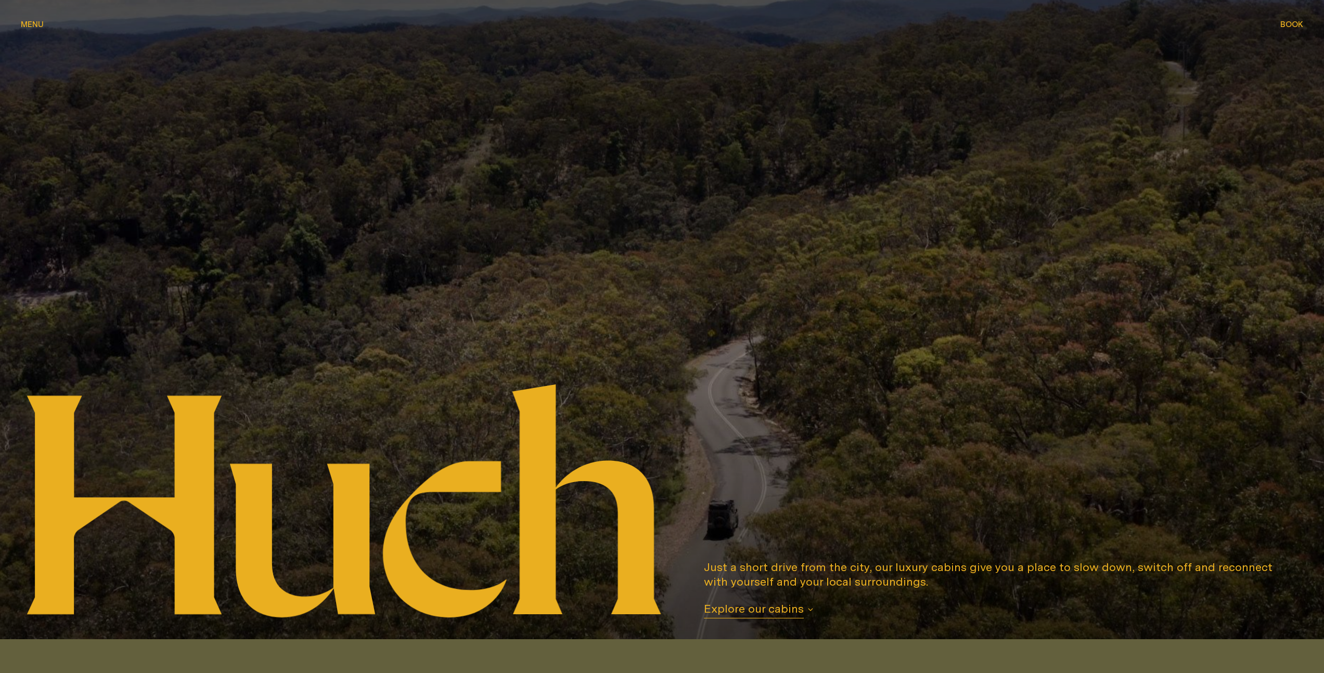
click at [30, 27] on span "Menu" at bounding box center [32, 24] width 23 height 8
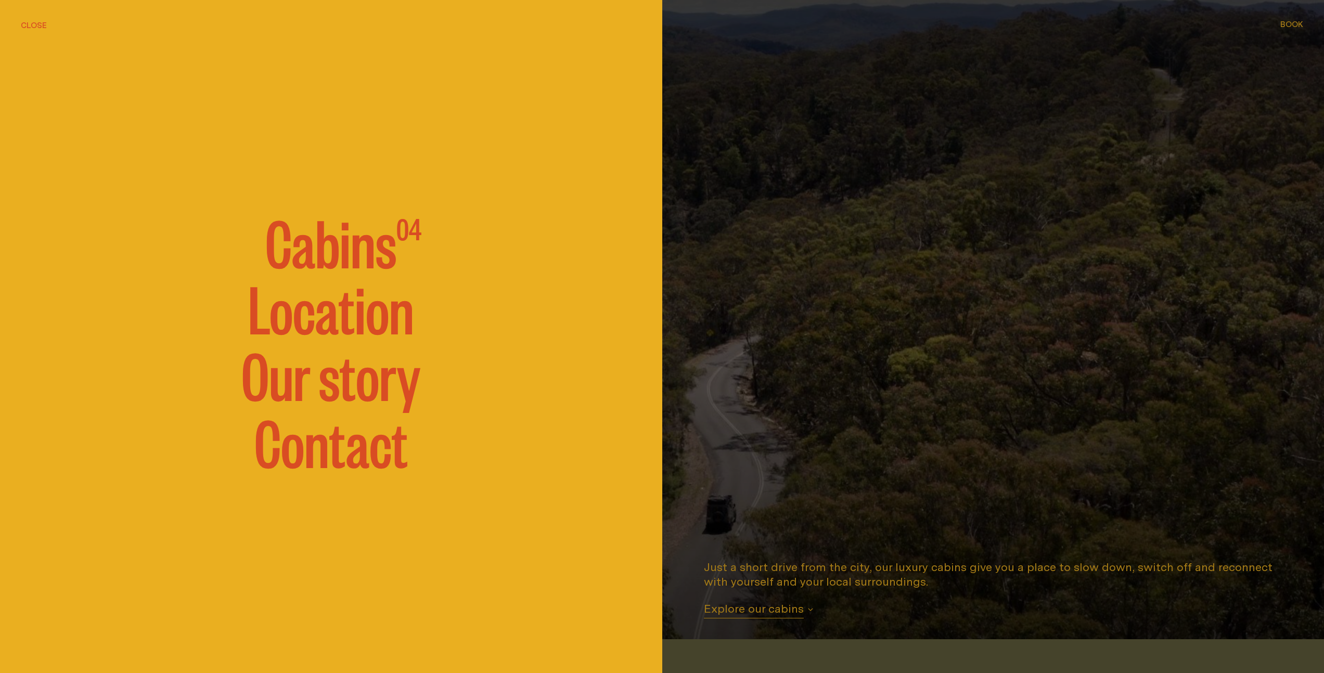
click at [317, 256] on span "Cabins" at bounding box center [330, 241] width 131 height 62
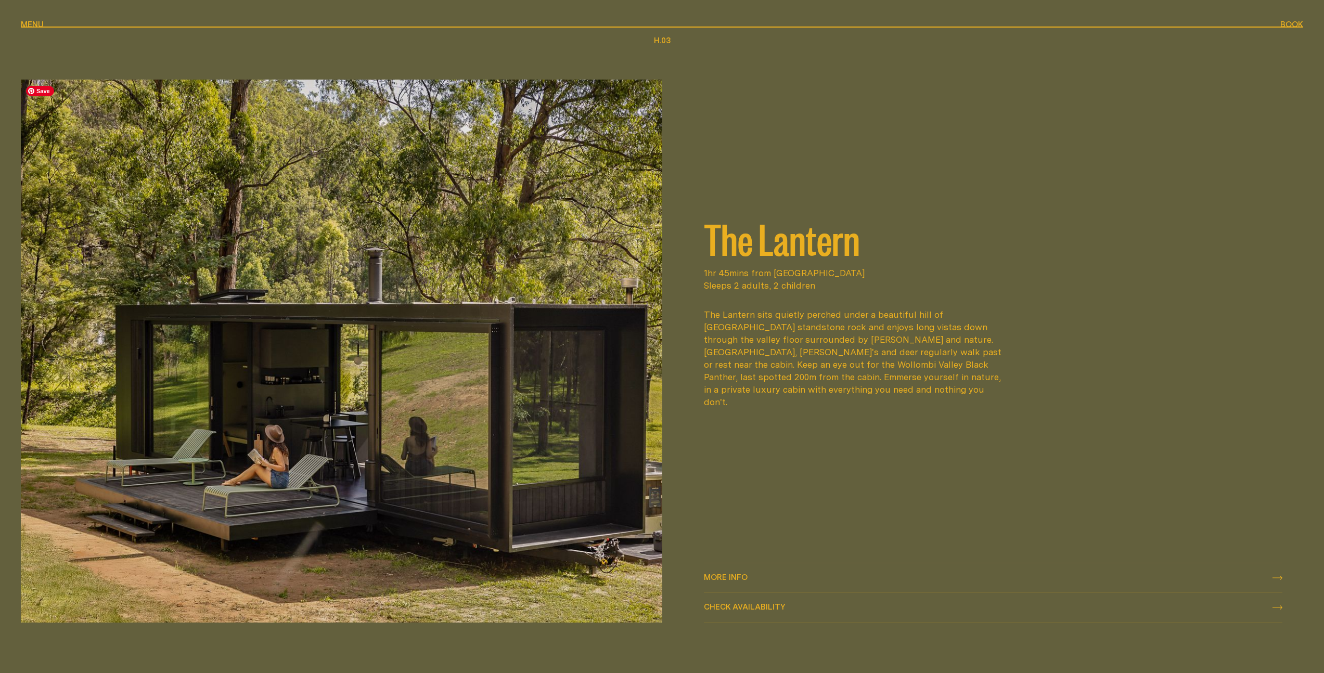
scroll to position [1442, 0]
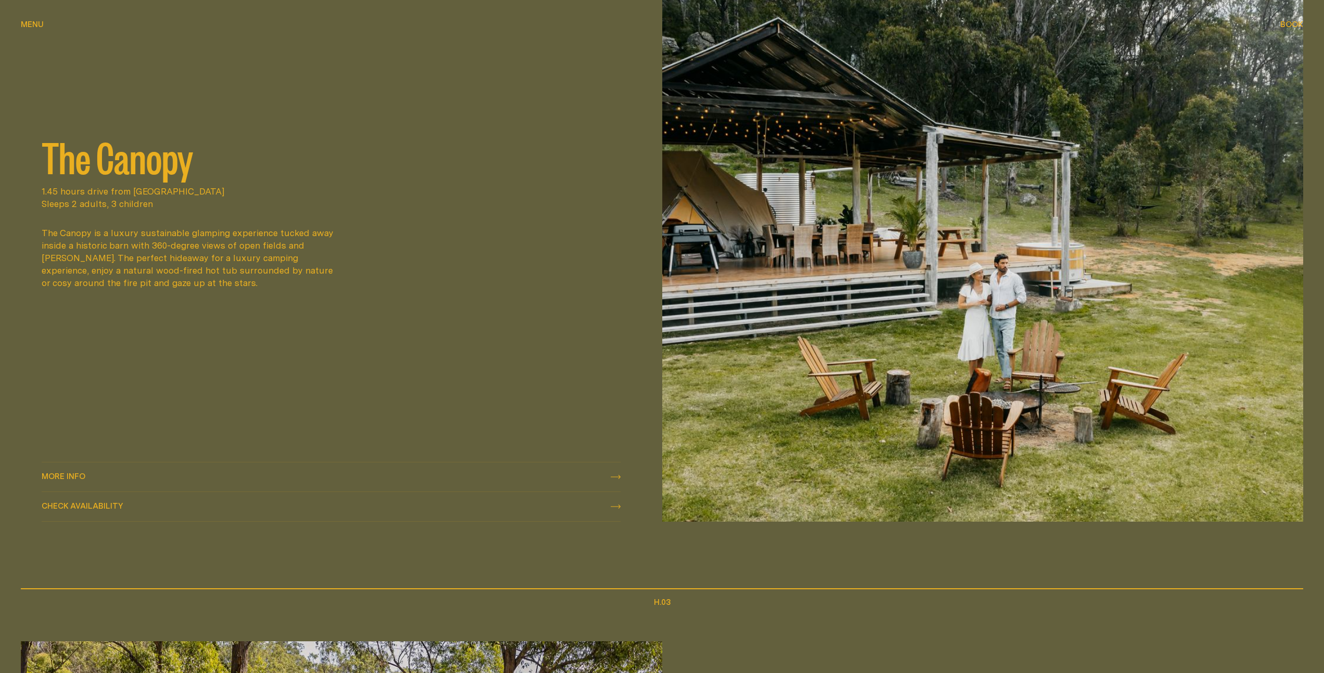
click at [88, 477] on div "More info More info" at bounding box center [331, 477] width 579 height 12
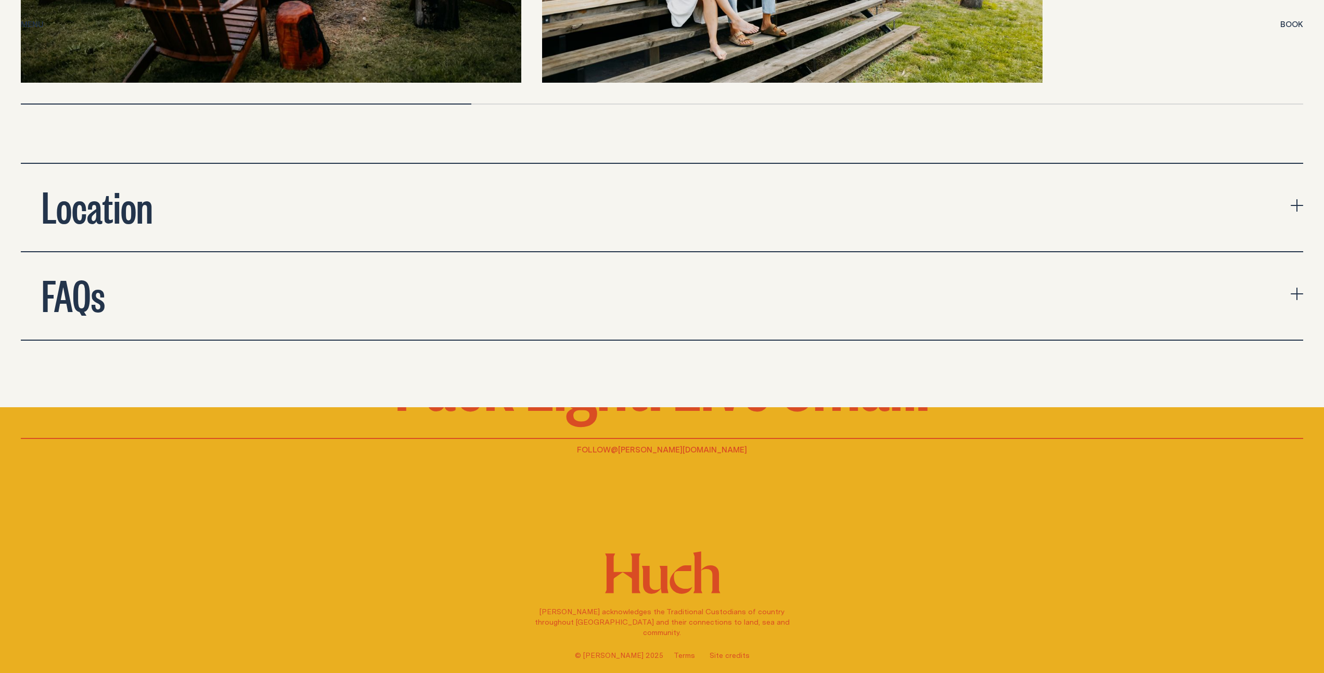
scroll to position [3611, 0]
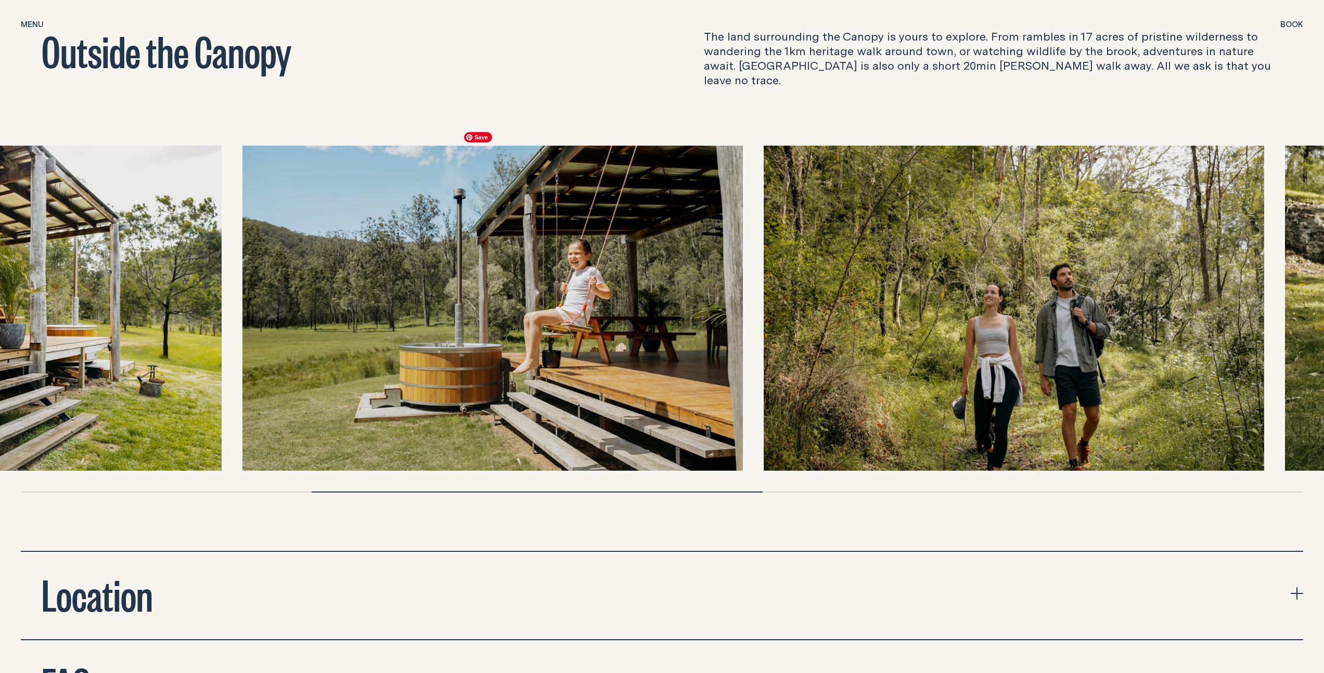
drag, startPoint x: 1126, startPoint y: 285, endPoint x: 282, endPoint y: 369, distance: 848.3
click at [283, 369] on img at bounding box center [492, 308] width 500 height 325
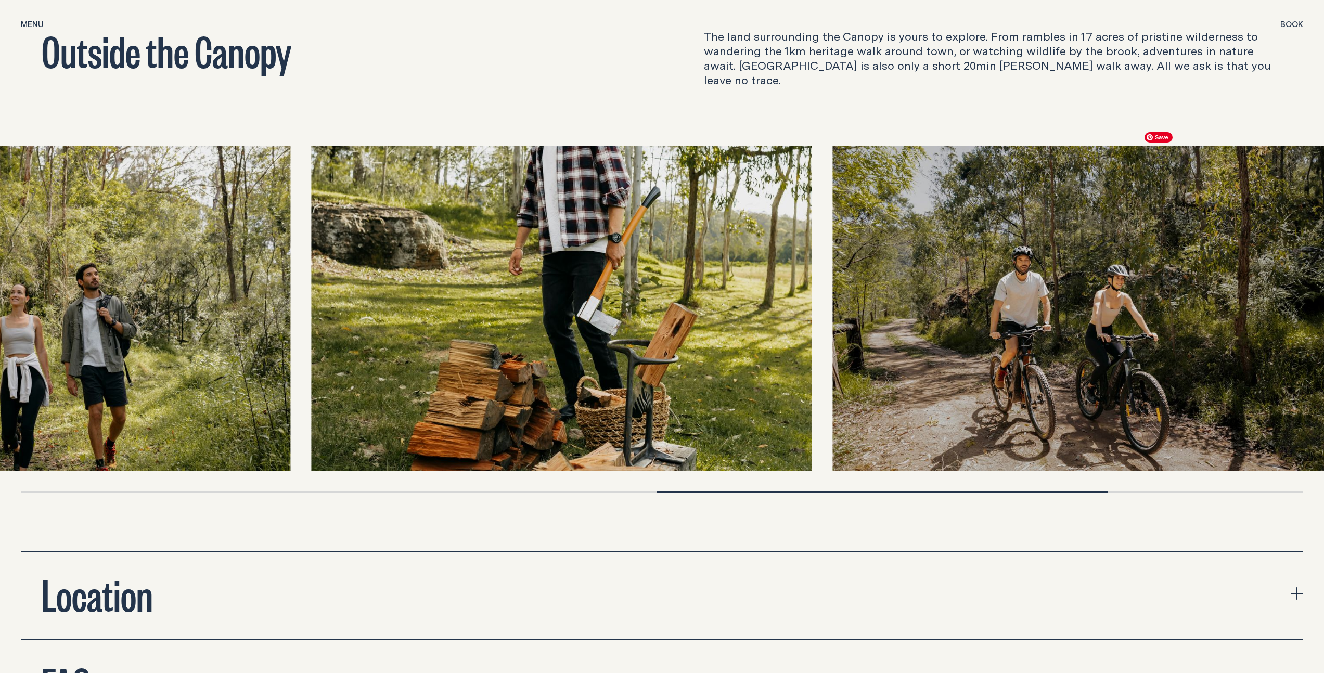
drag, startPoint x: 1175, startPoint y: 304, endPoint x: 337, endPoint y: 340, distance: 839.2
click at [384, 336] on img at bounding box center [561, 308] width 500 height 325
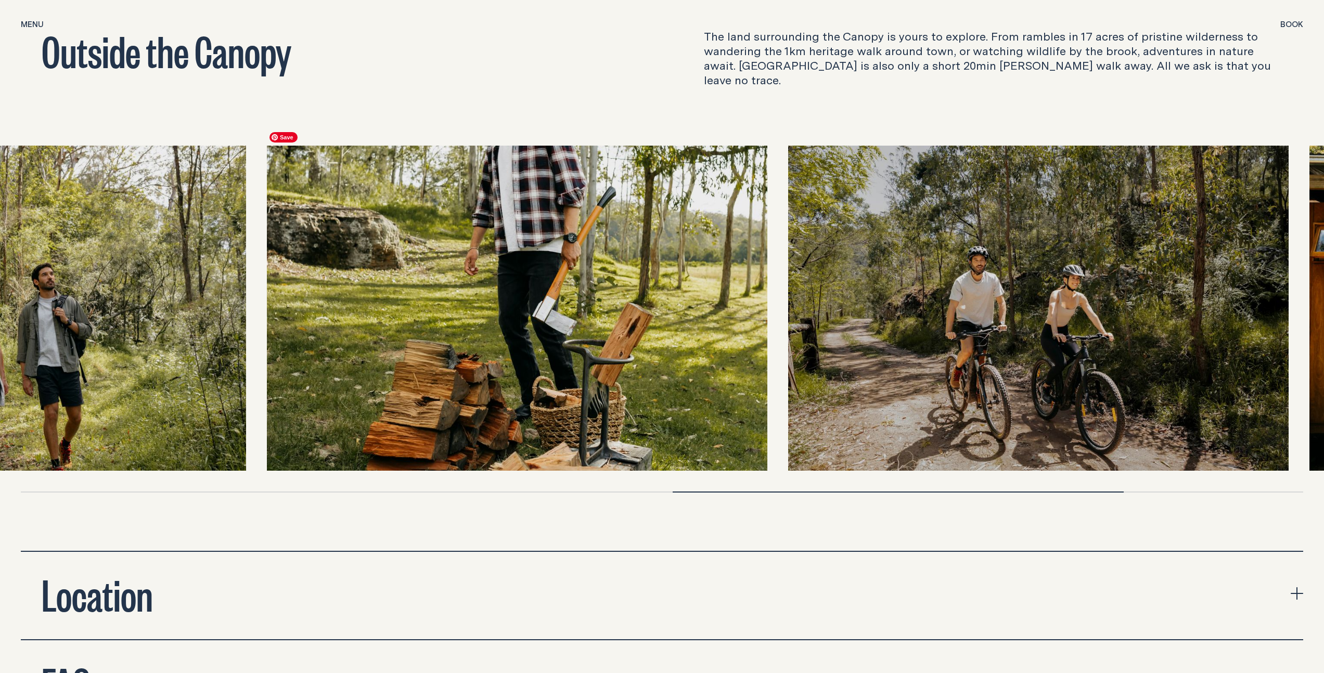
drag, startPoint x: 465, startPoint y: 312, endPoint x: 934, endPoint y: 280, distance: 470.3
click at [934, 280] on img at bounding box center [1038, 308] width 500 height 325
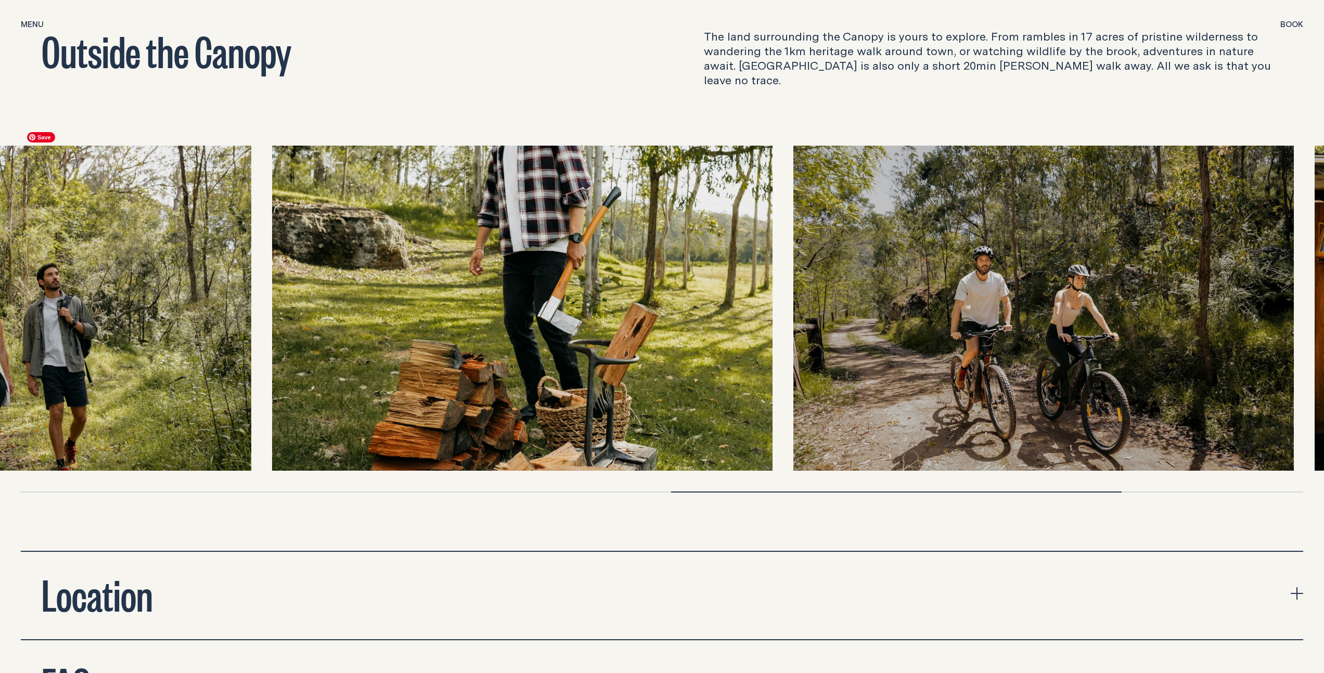
drag, startPoint x: 411, startPoint y: 299, endPoint x: 1180, endPoint y: 238, distance: 771.7
click at [772, 243] on img at bounding box center [522, 308] width 500 height 325
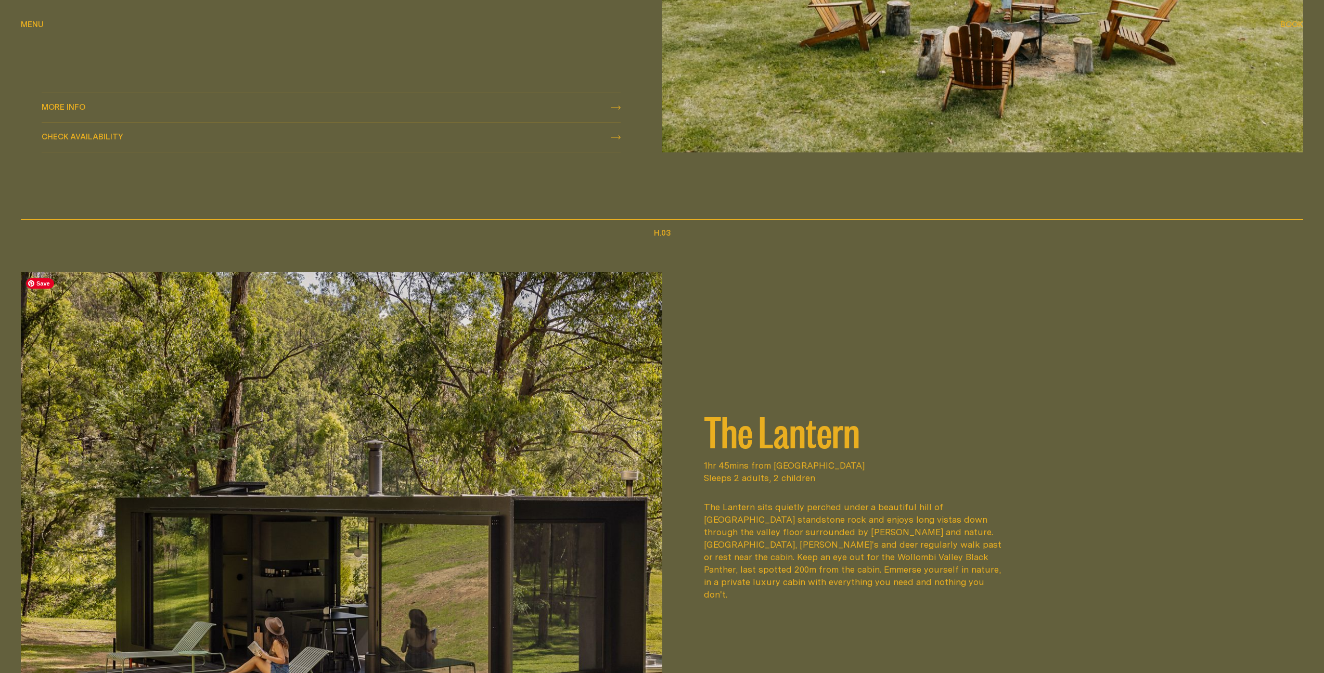
scroll to position [2059, 0]
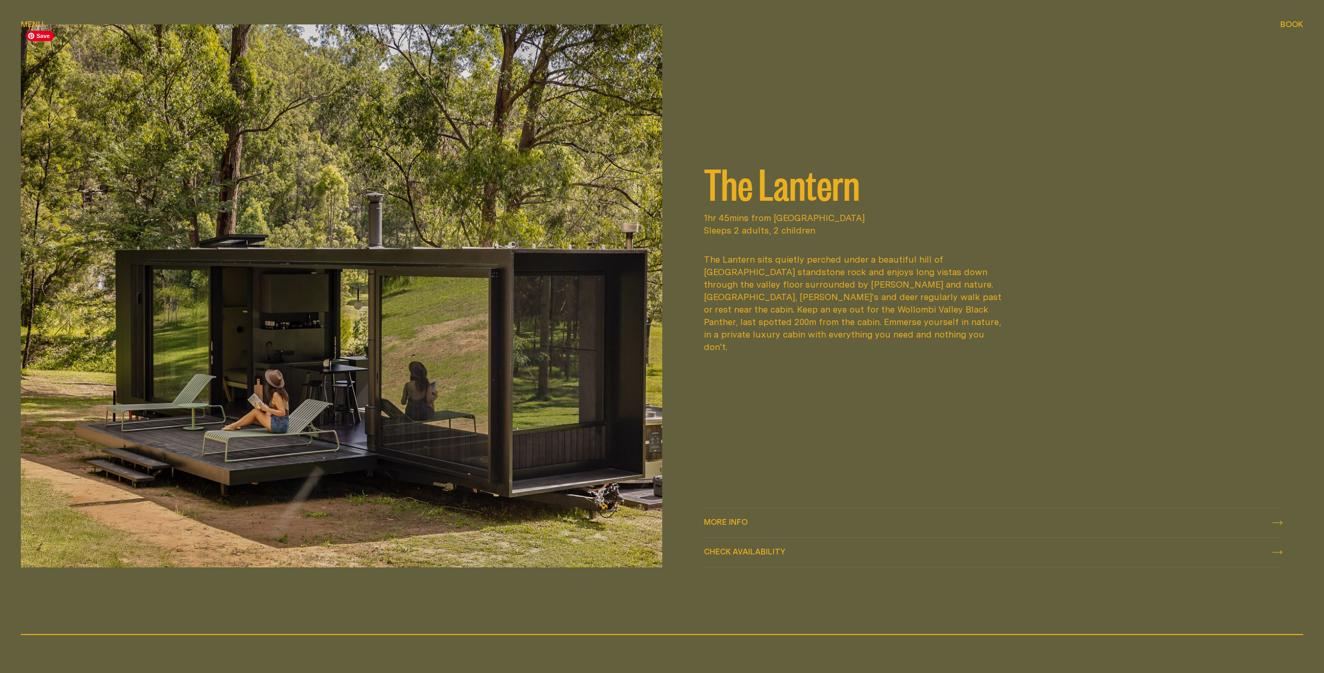
click at [591, 301] on img at bounding box center [341, 295] width 641 height 542
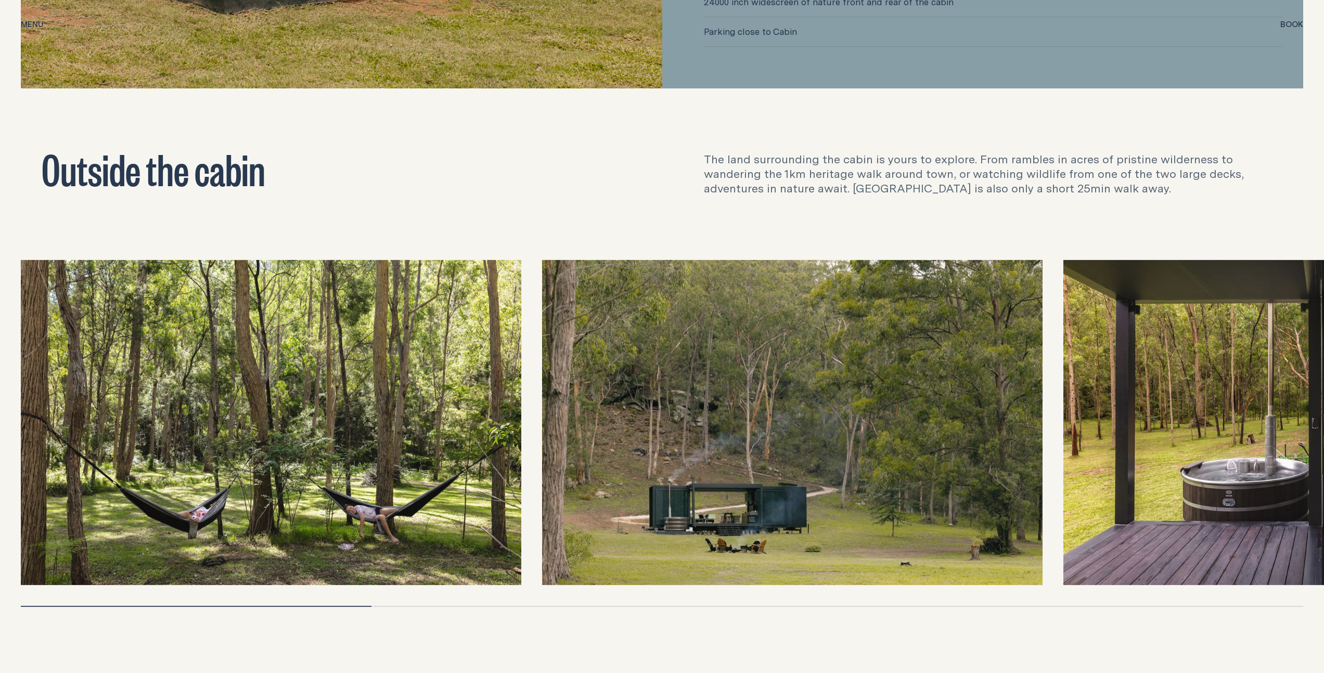
scroll to position [3844, 0]
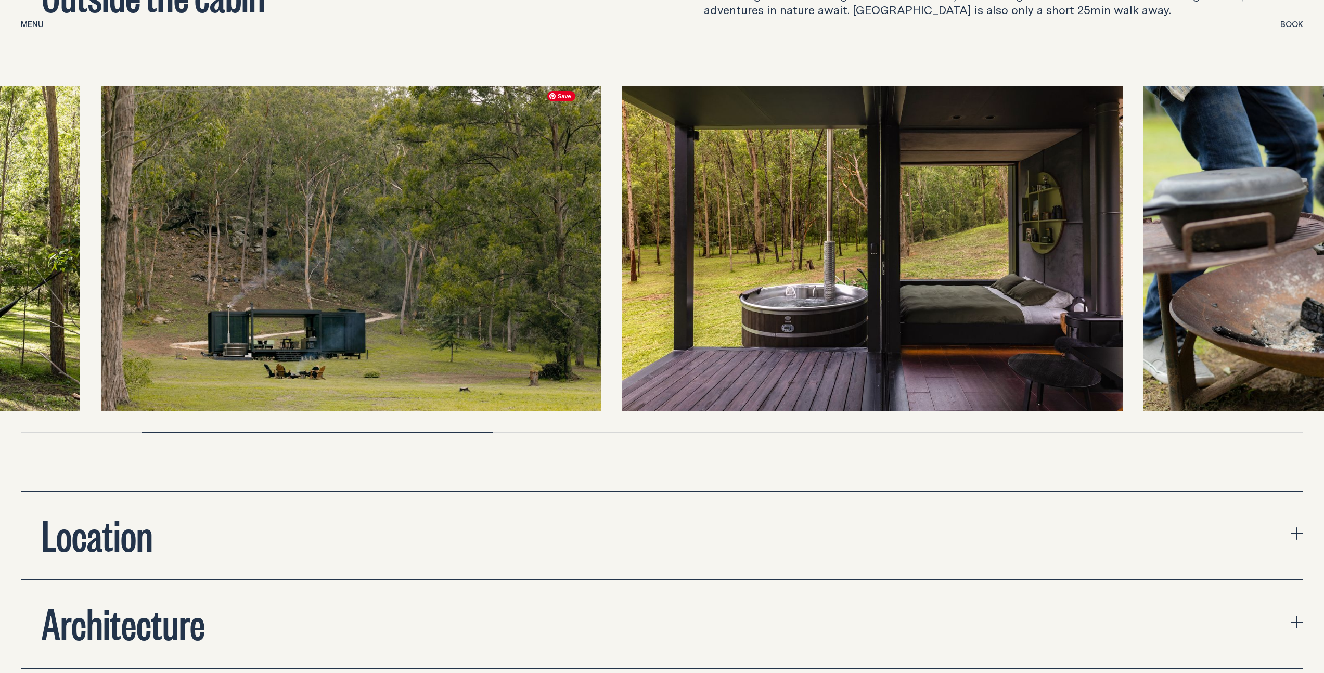
drag, startPoint x: 885, startPoint y: 239, endPoint x: 217, endPoint y: 263, distance: 668.3
click at [218, 263] on img at bounding box center [351, 248] width 500 height 325
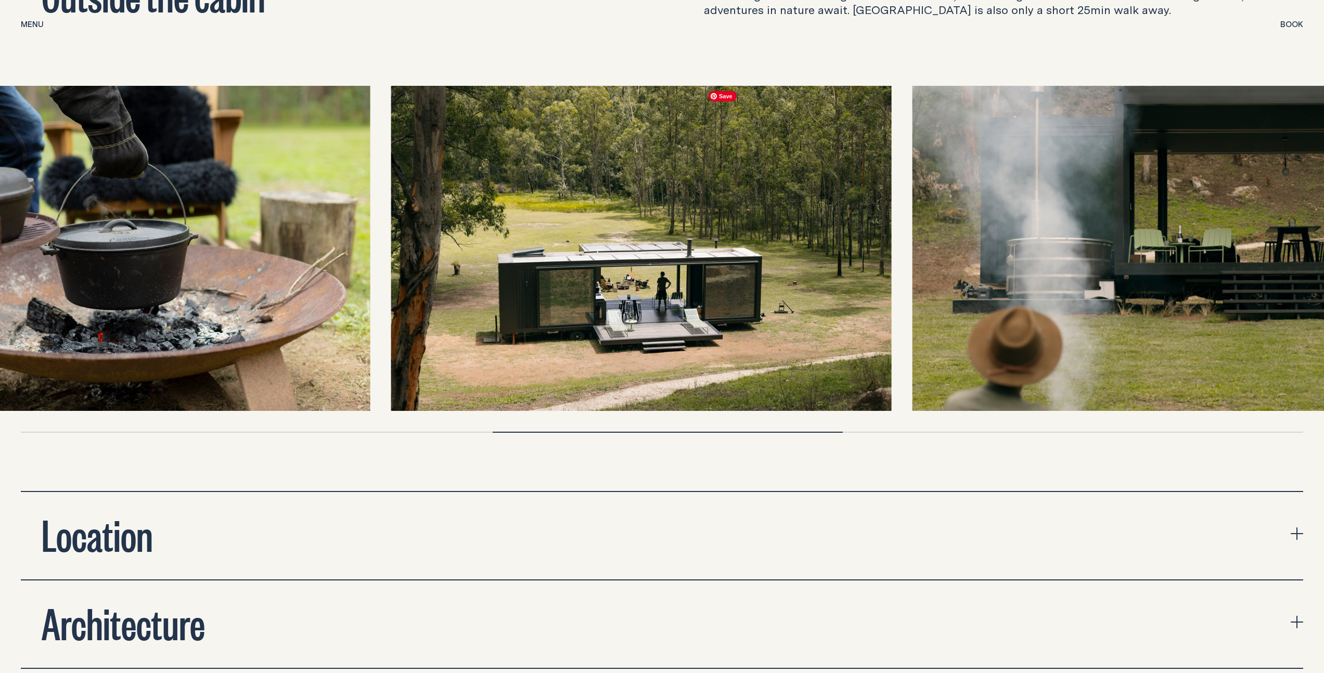
drag, startPoint x: 1001, startPoint y: 246, endPoint x: 291, endPoint y: 251, distance: 710.0
click at [291, 251] on img at bounding box center [120, 248] width 500 height 325
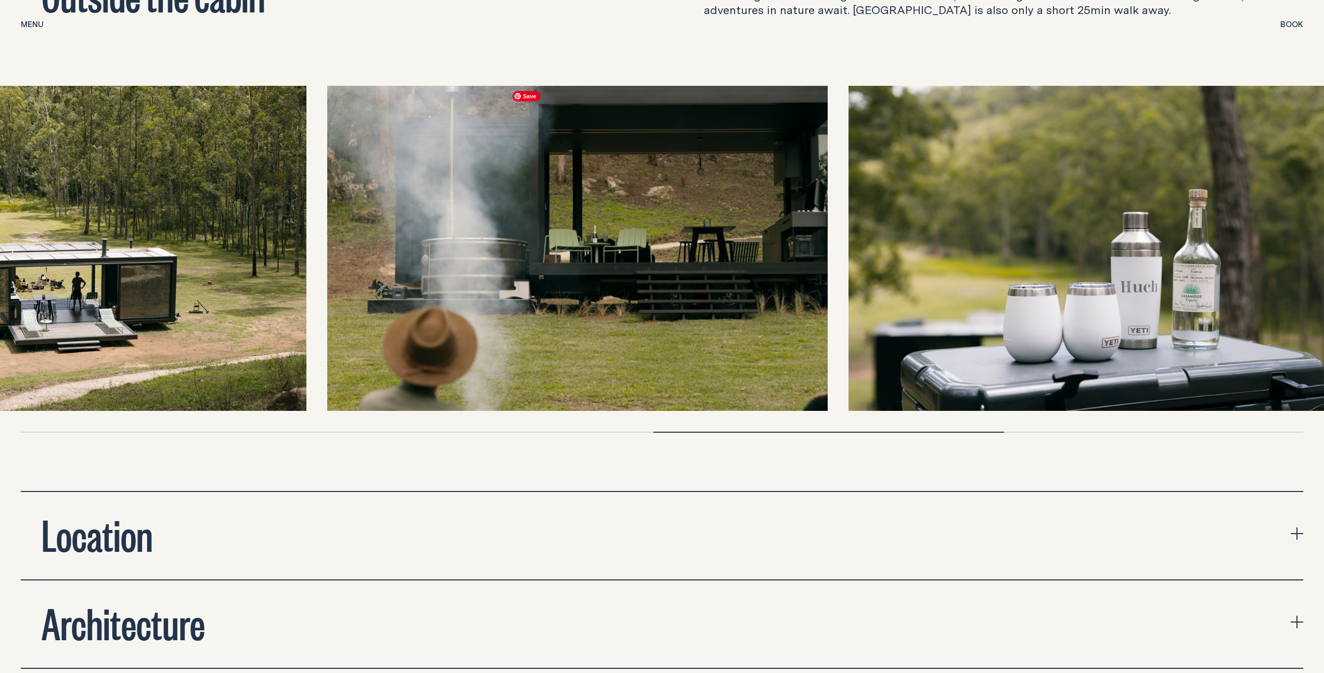
drag, startPoint x: 1016, startPoint y: 241, endPoint x: 224, endPoint y: 273, distance: 793.3
click at [228, 273] on img at bounding box center [56, 248] width 500 height 325
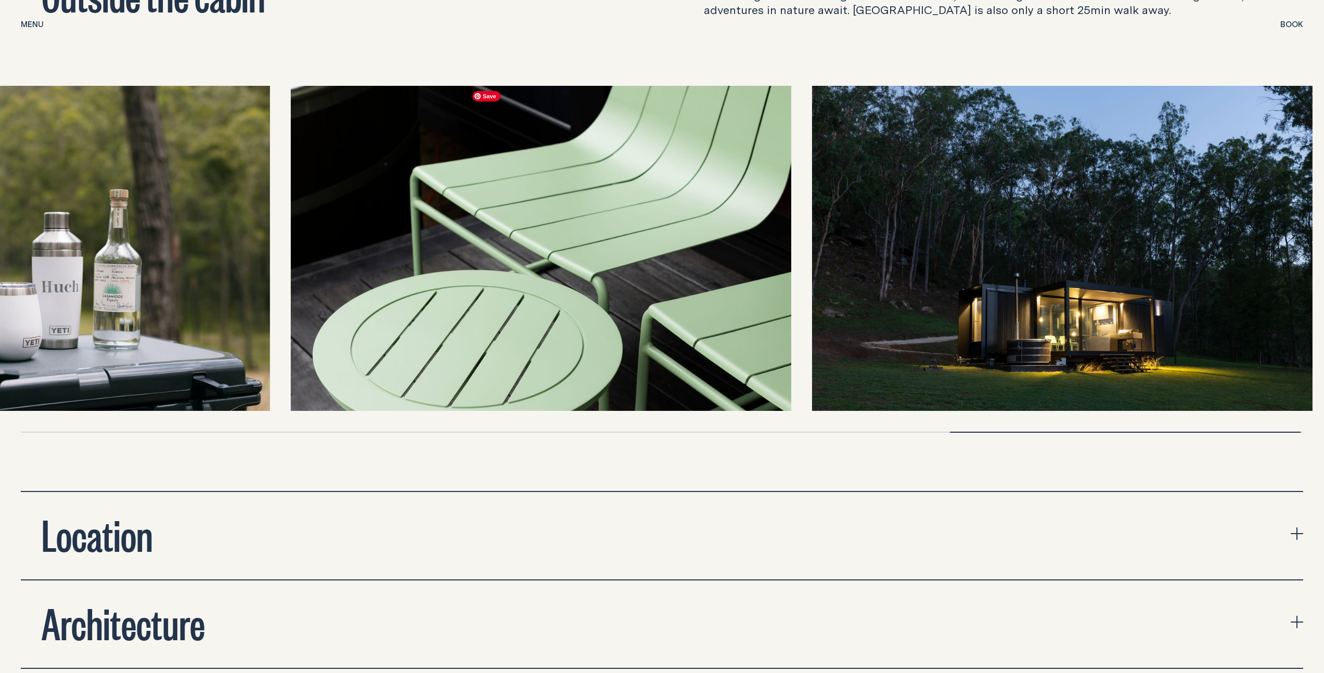
drag, startPoint x: 1141, startPoint y: 242, endPoint x: 335, endPoint y: 259, distance: 805.8
click at [335, 259] on img at bounding box center [541, 248] width 500 height 325
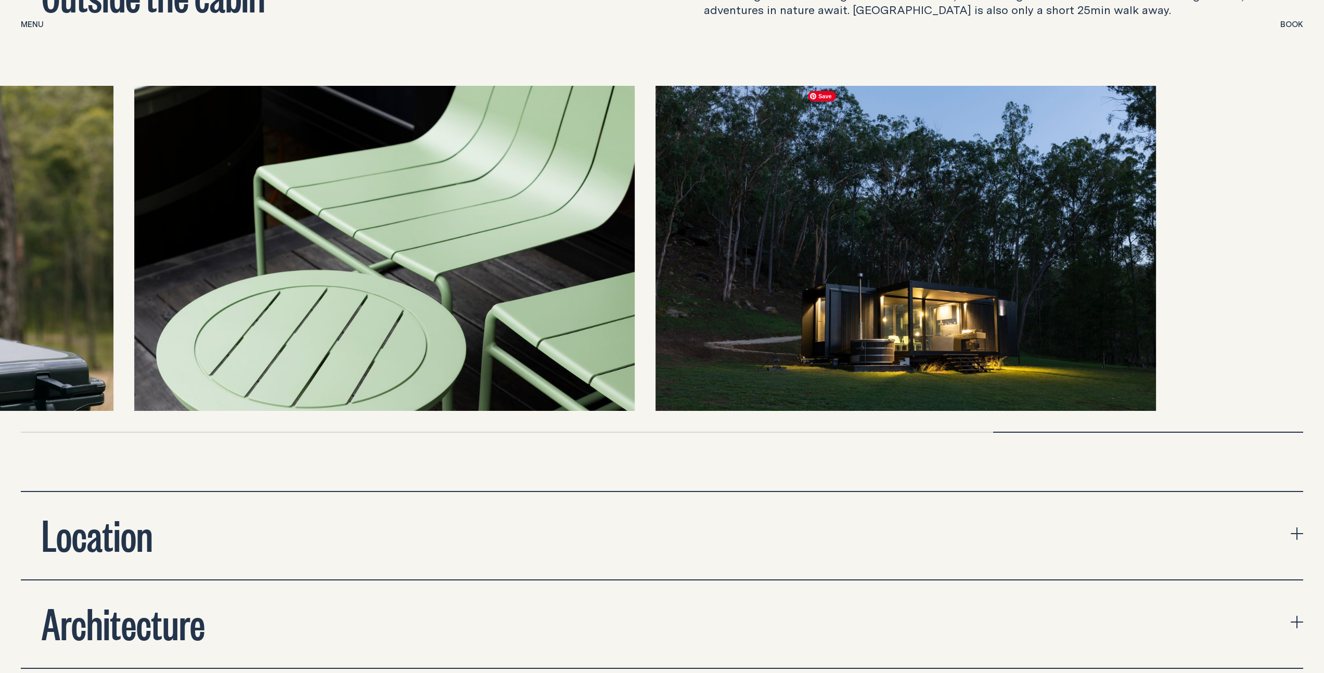
drag, startPoint x: 985, startPoint y: 238, endPoint x: 286, endPoint y: 236, distance: 699.6
click at [286, 236] on div at bounding box center [662, 248] width 1282 height 325
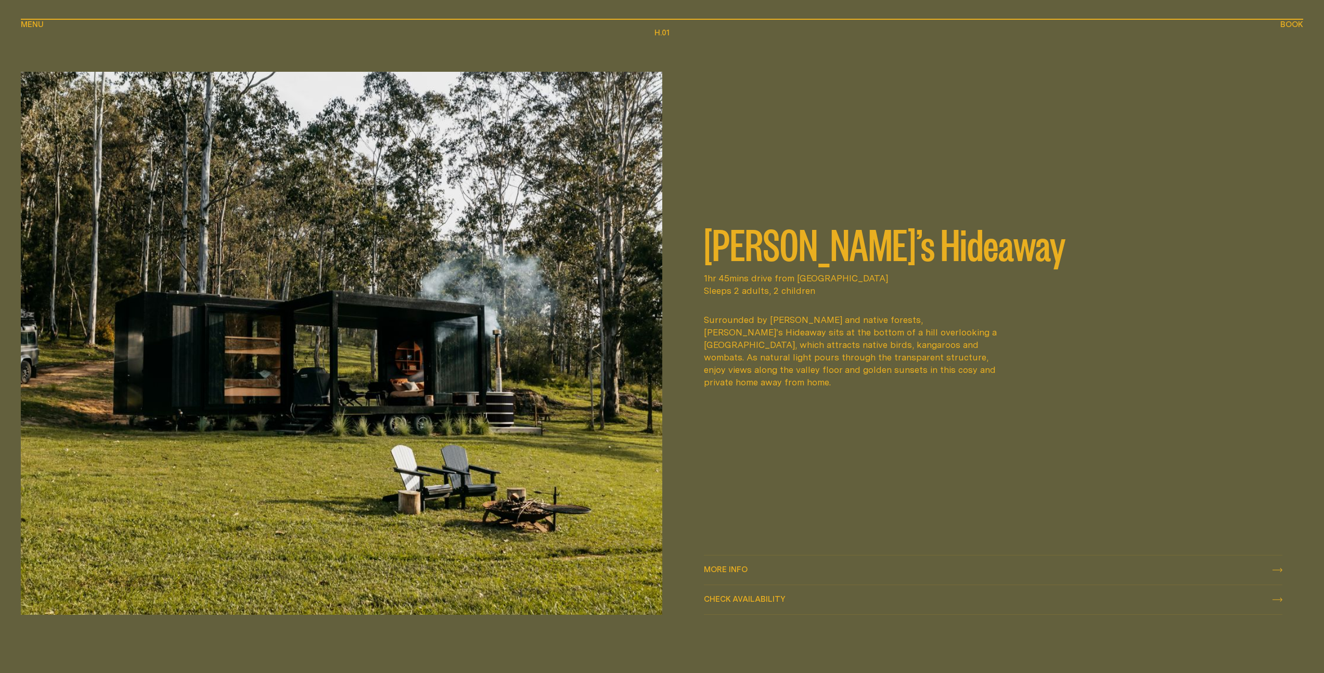
scroll to position [629, 0]
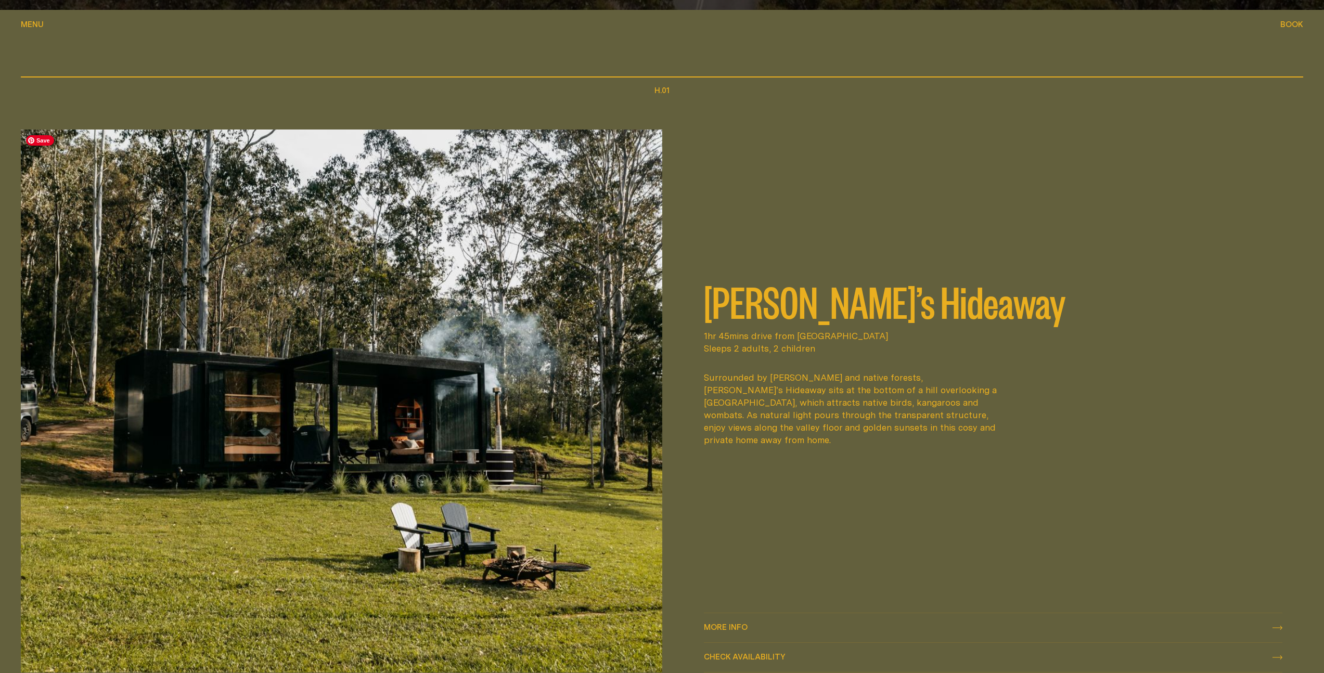
click at [582, 243] on img at bounding box center [341, 401] width 641 height 542
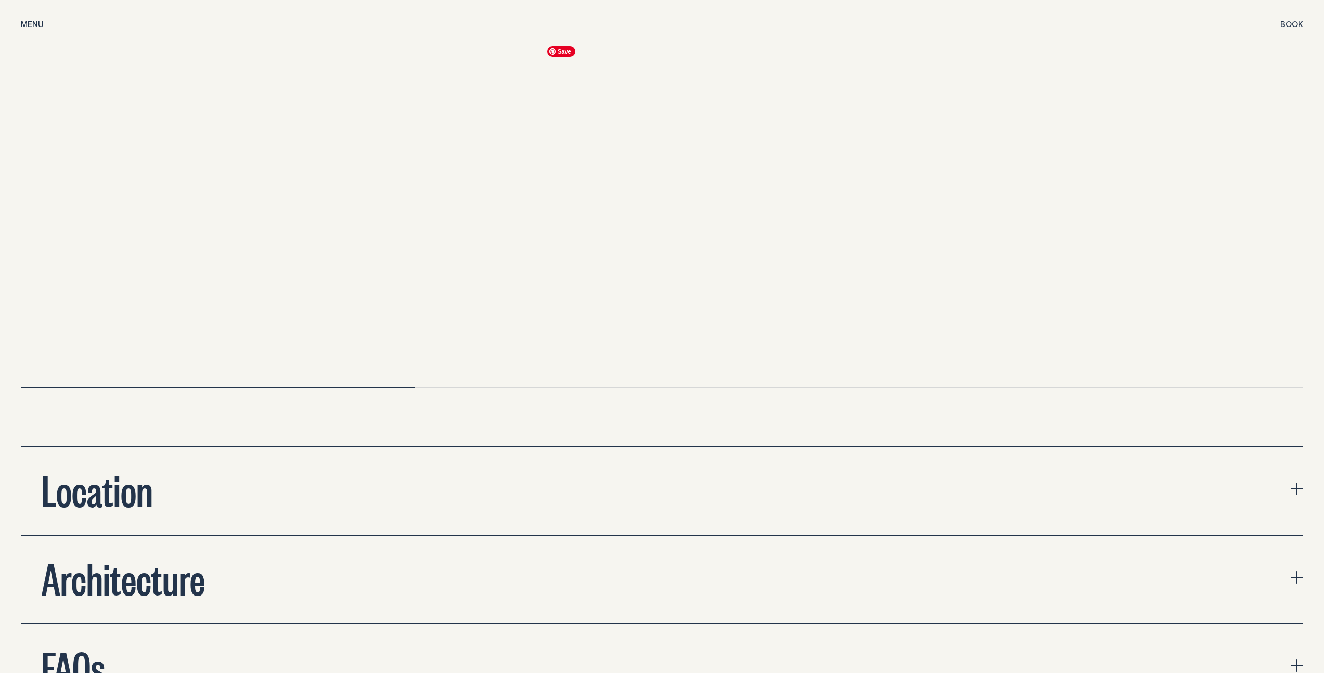
scroll to position [3800, 0]
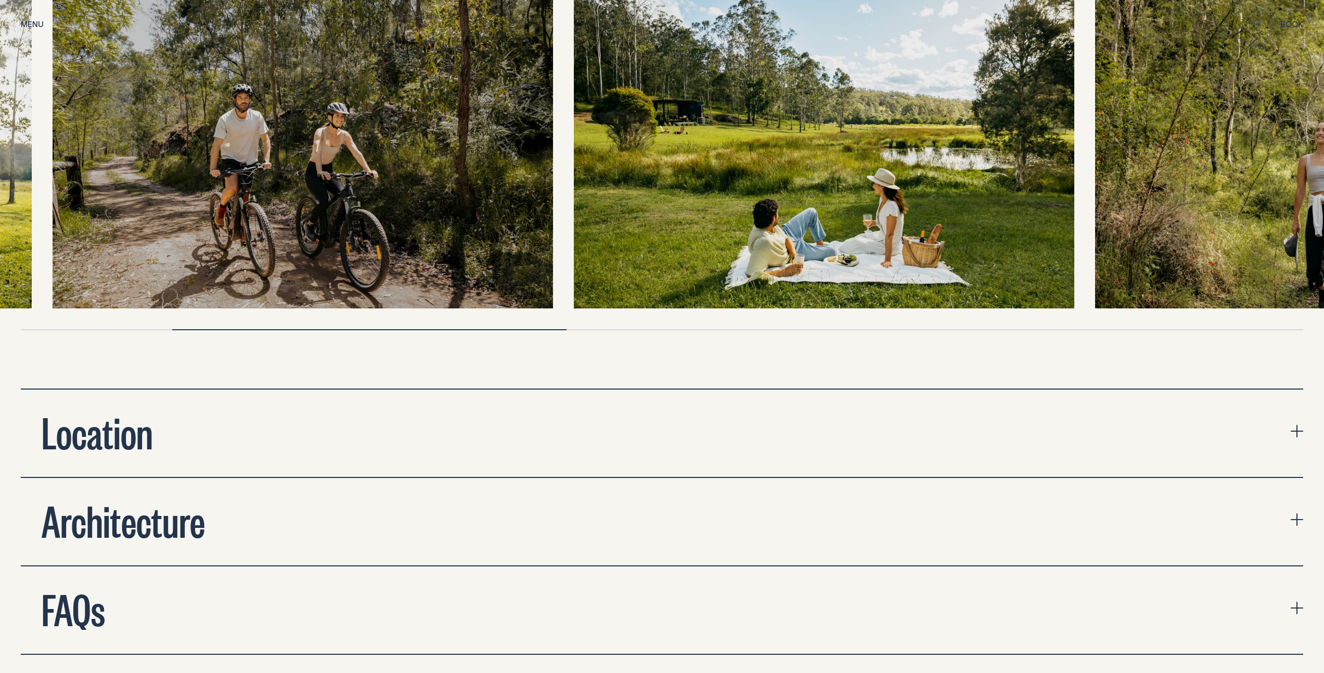
drag, startPoint x: 844, startPoint y: 186, endPoint x: 306, endPoint y: 229, distance: 539.0
click at [316, 230] on img at bounding box center [303, 145] width 500 height 325
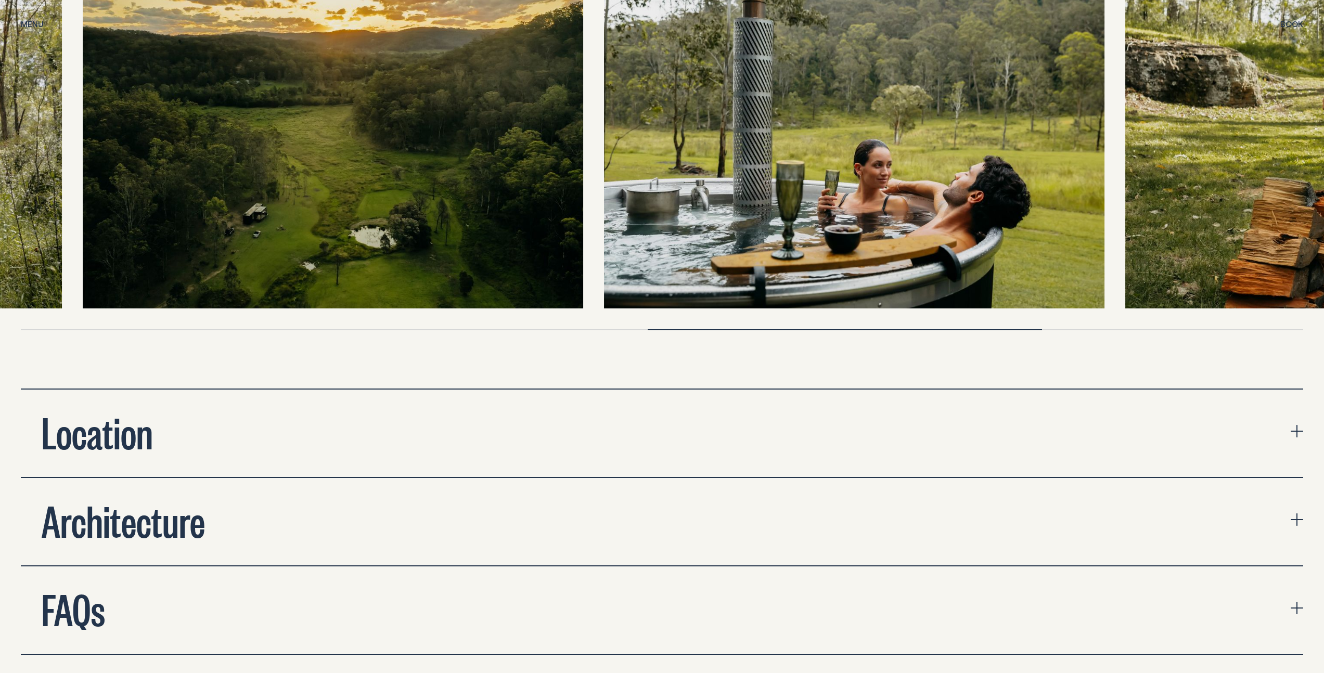
drag, startPoint x: 1022, startPoint y: 189, endPoint x: 185, endPoint y: 221, distance: 837.0
click at [604, 220] on img at bounding box center [854, 145] width 500 height 325
